Goal: Entertainment & Leisure: Consume media (video, audio)

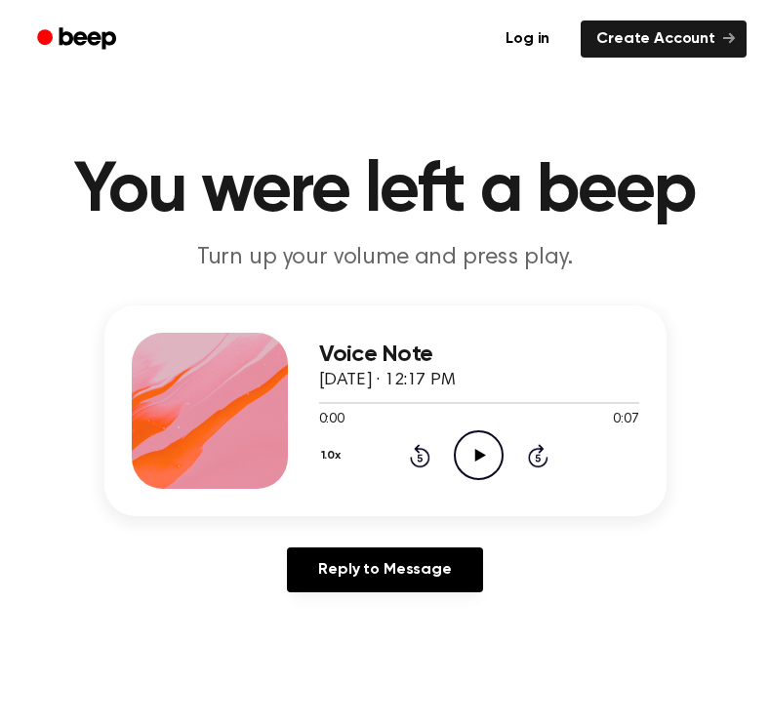
click at [488, 446] on icon "Play Audio" at bounding box center [479, 455] width 50 height 50
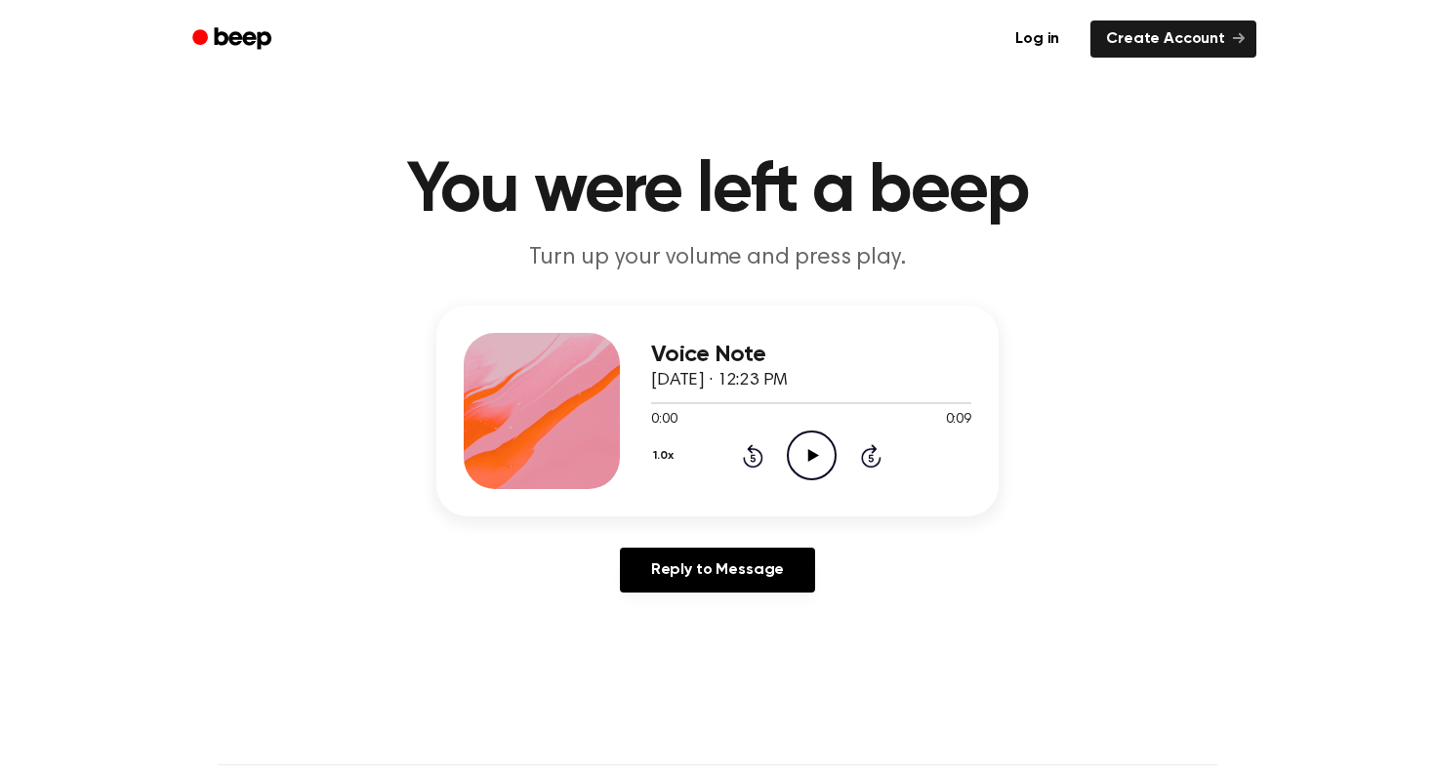
click at [791, 431] on icon "Play Audio" at bounding box center [812, 455] width 50 height 50
click at [811, 436] on icon "Play Audio" at bounding box center [812, 455] width 50 height 50
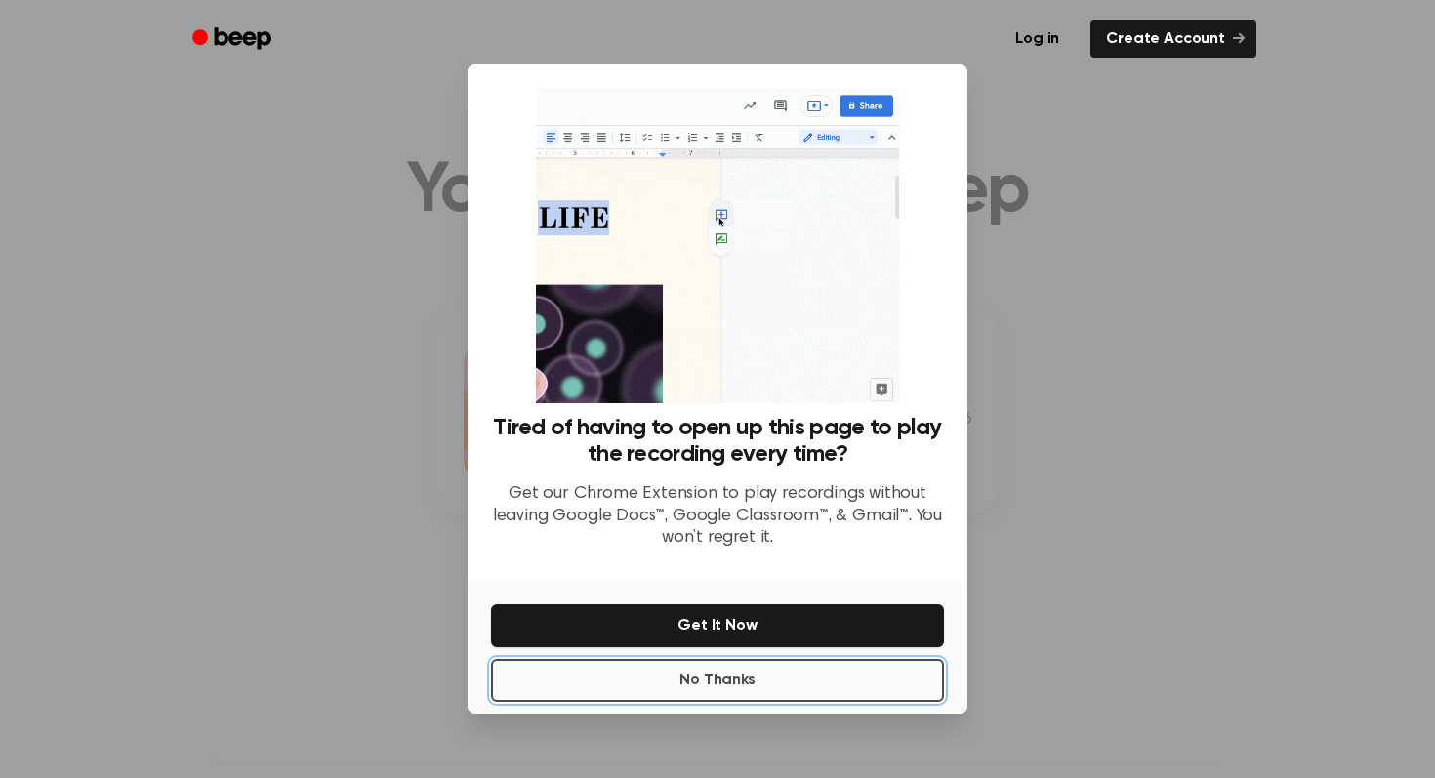
click at [779, 683] on button "No Thanks" at bounding box center [717, 680] width 453 height 43
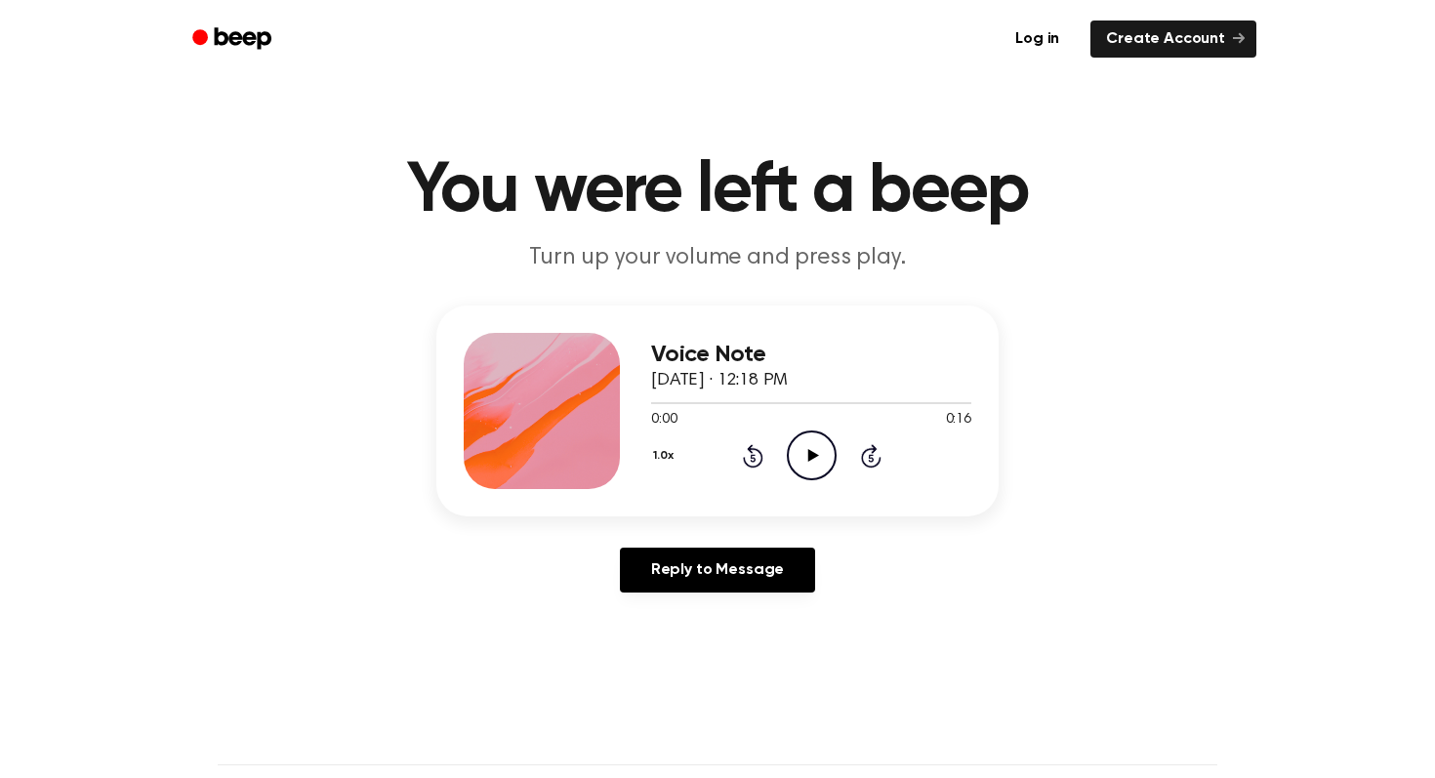
click at [802, 471] on icon "Play Audio" at bounding box center [812, 455] width 50 height 50
click at [808, 447] on icon "Play Audio" at bounding box center [812, 455] width 50 height 50
click at [823, 443] on icon "Play Audio" at bounding box center [812, 455] width 50 height 50
click at [807, 451] on icon "Play Audio" at bounding box center [812, 455] width 50 height 50
click at [806, 452] on icon "Play Audio" at bounding box center [812, 455] width 50 height 50
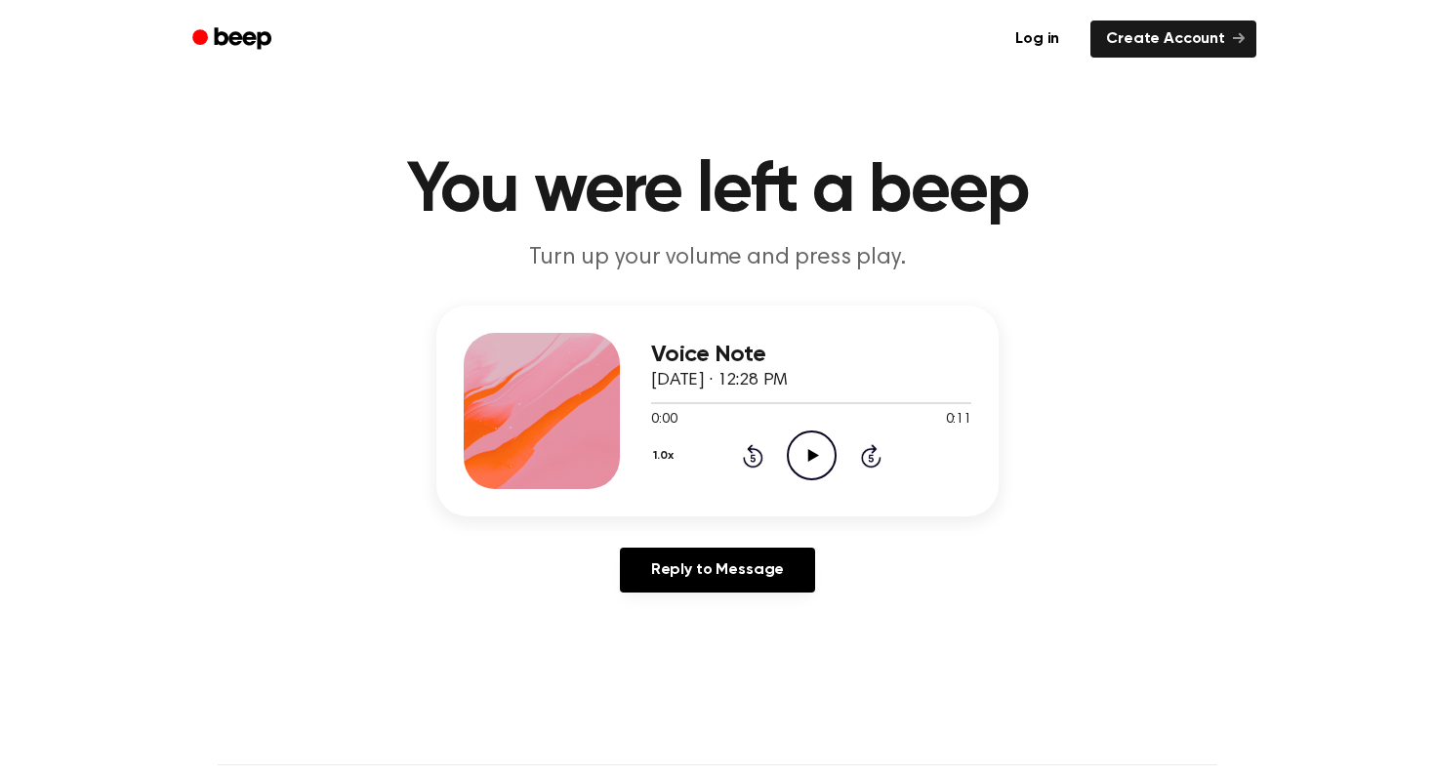
click at [818, 452] on icon "Play Audio" at bounding box center [812, 455] width 50 height 50
click at [825, 463] on icon "Play Audio" at bounding box center [812, 455] width 50 height 50
click at [824, 459] on icon "Play Audio" at bounding box center [812, 455] width 50 height 50
